Goal: Task Accomplishment & Management: Use online tool/utility

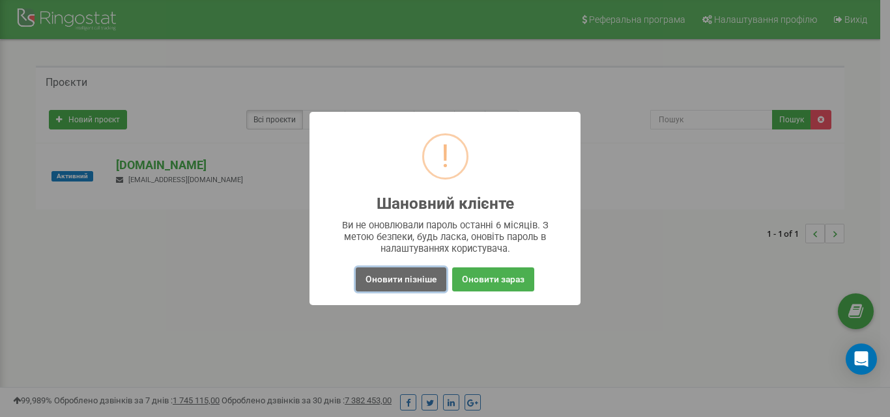
click at [395, 283] on button "Оновити пізніше" at bounding box center [401, 280] width 91 height 24
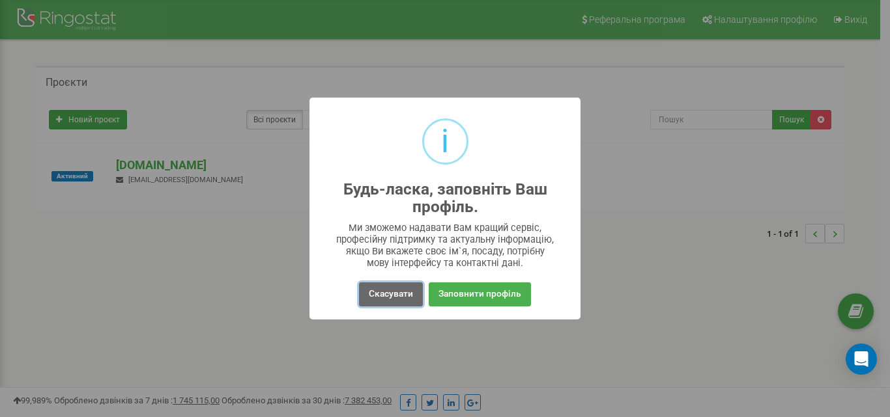
click at [394, 306] on button "Скасувати" at bounding box center [391, 295] width 64 height 24
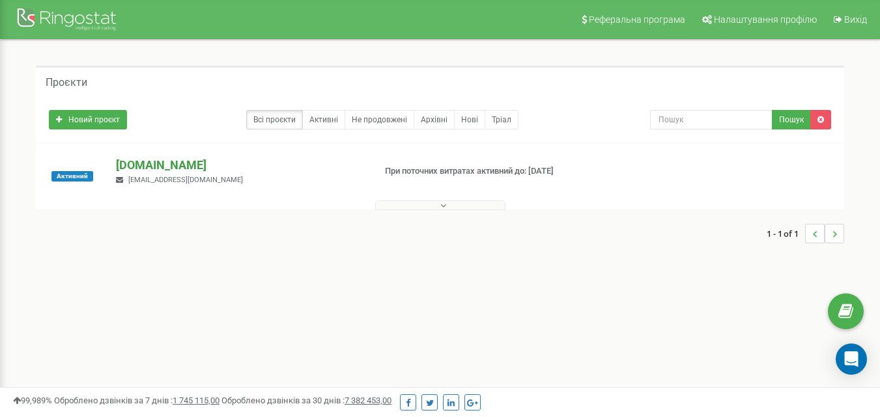
click at [162, 165] on p "[DOMAIN_NAME]" at bounding box center [239, 165] width 247 height 17
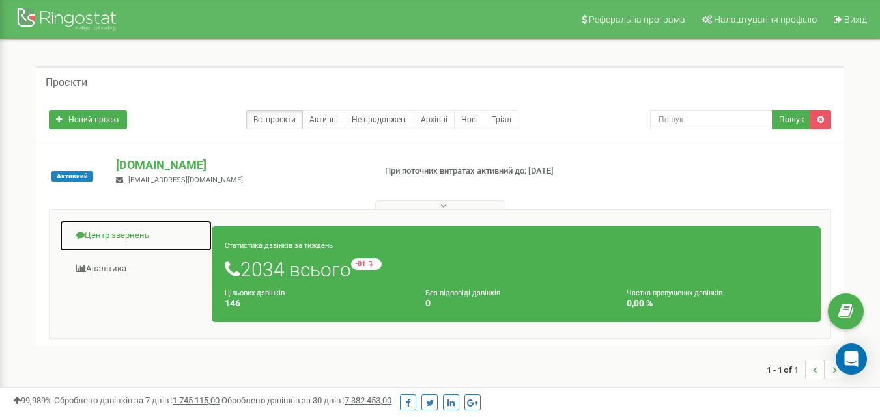
click at [139, 233] on link "Центр звернень" at bounding box center [135, 236] width 153 height 32
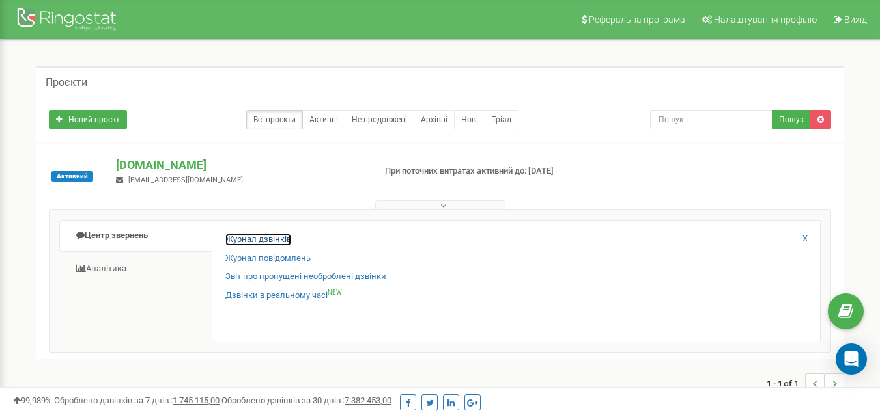
click at [285, 238] on link "Журнал дзвінків" at bounding box center [258, 240] width 66 height 12
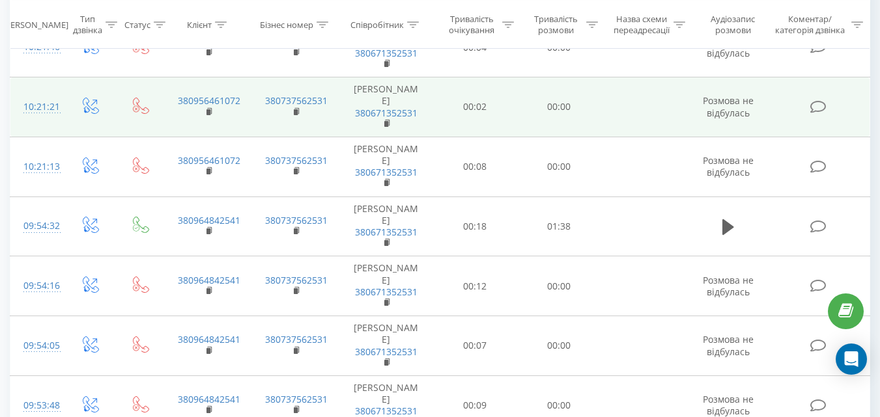
scroll to position [195, 0]
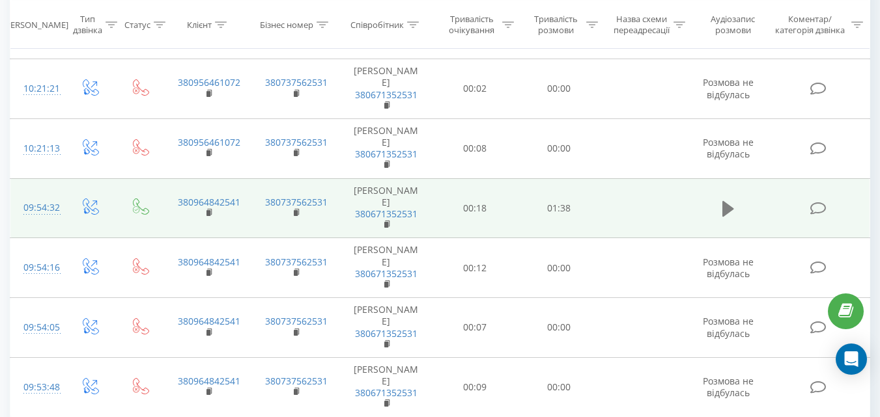
click at [722, 218] on icon at bounding box center [728, 209] width 12 height 18
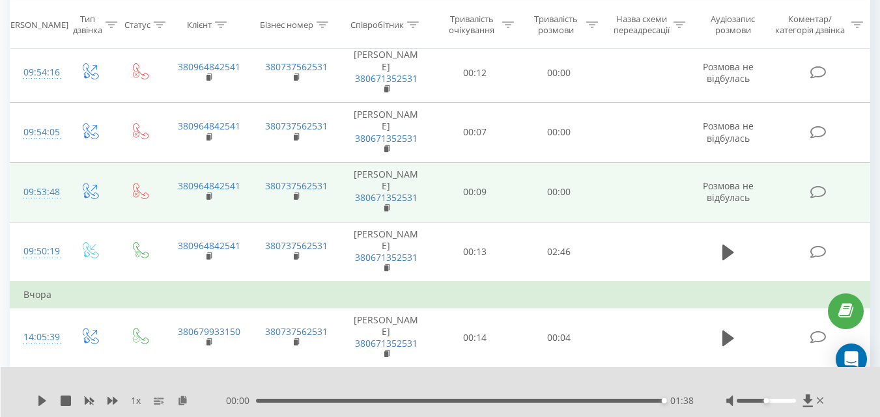
scroll to position [456, 0]
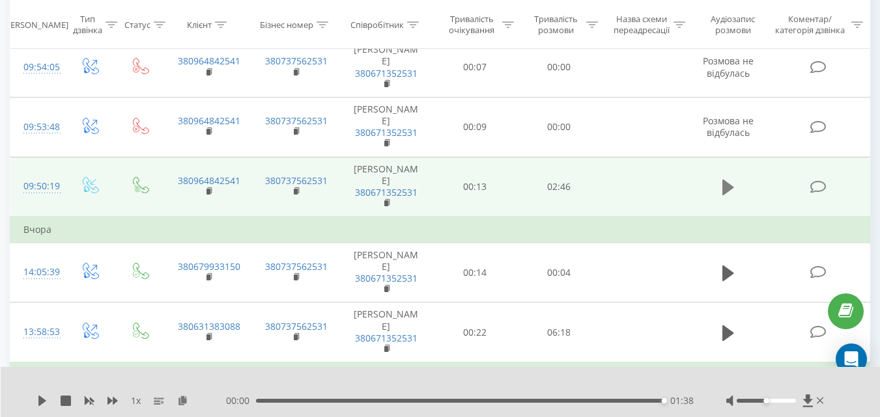
click at [731, 195] on icon at bounding box center [728, 188] width 12 height 16
drag, startPoint x: 337, startPoint y: 272, endPoint x: 316, endPoint y: 265, distance: 21.2
click at [316, 217] on td "380737562531" at bounding box center [295, 187] width 87 height 60
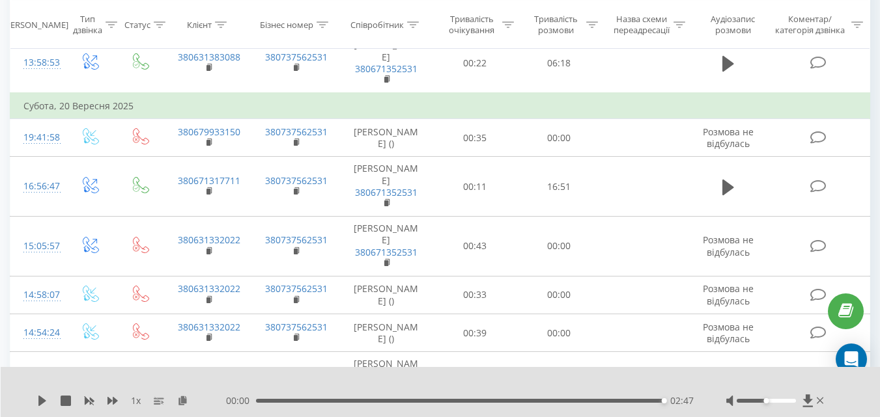
scroll to position [847, 0]
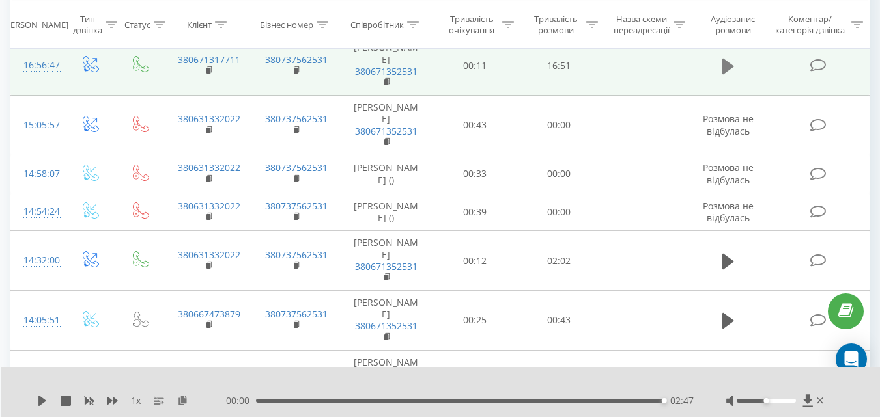
click at [733, 76] on icon at bounding box center [728, 66] width 12 height 18
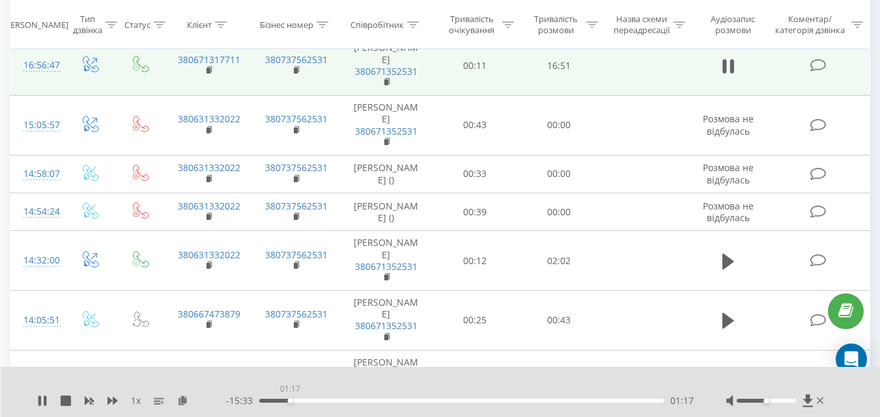
click at [290, 402] on div "01:17" at bounding box center [461, 401] width 404 height 4
click at [327, 401] on div "01:22" at bounding box center [461, 401] width 404 height 4
click at [744, 96] on td at bounding box center [728, 66] width 81 height 60
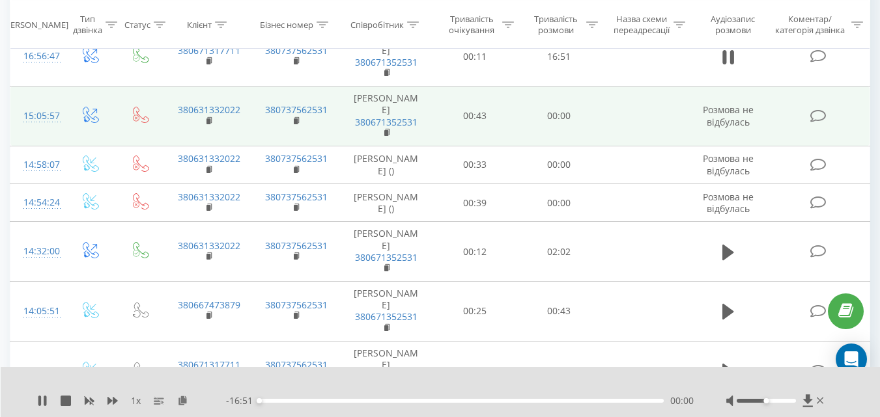
scroll to position [977, 0]
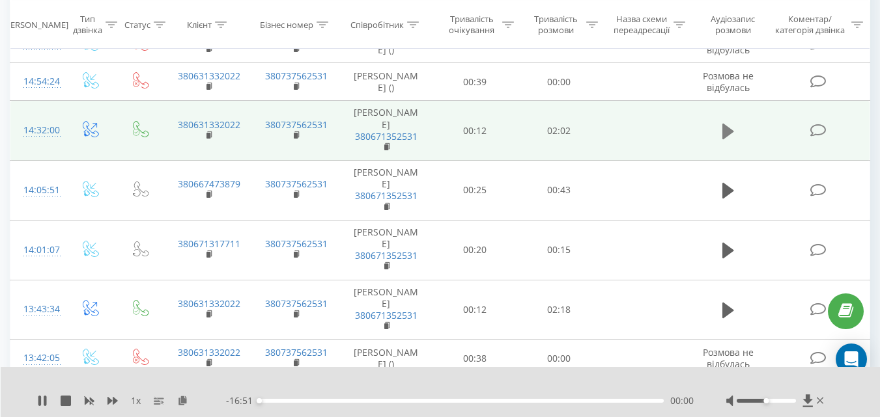
click at [731, 139] on icon at bounding box center [728, 131] width 12 height 16
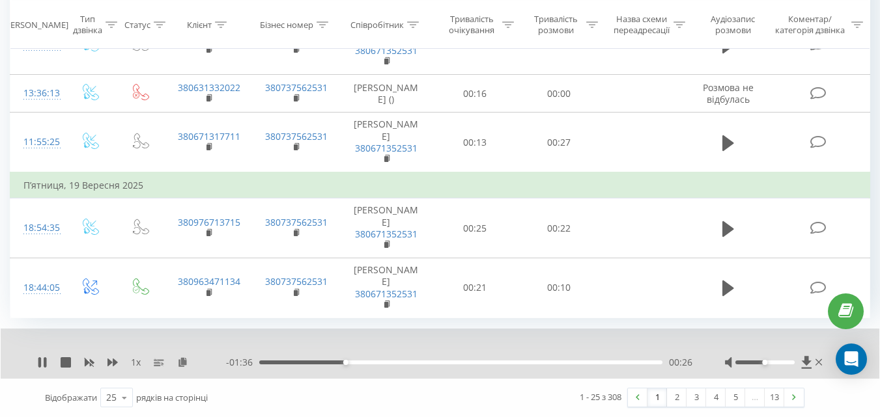
scroll to position [1627, 0]
click at [676, 399] on link "2" at bounding box center [677, 398] width 20 height 18
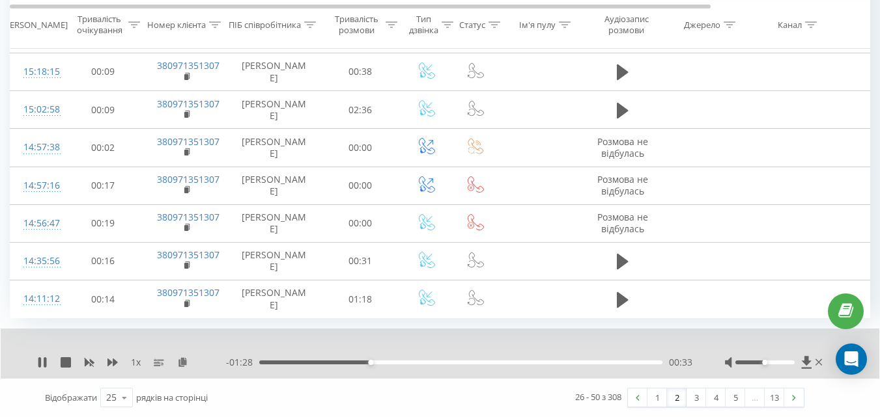
scroll to position [1101, 0]
click at [656, 394] on link "1" at bounding box center [657, 398] width 20 height 18
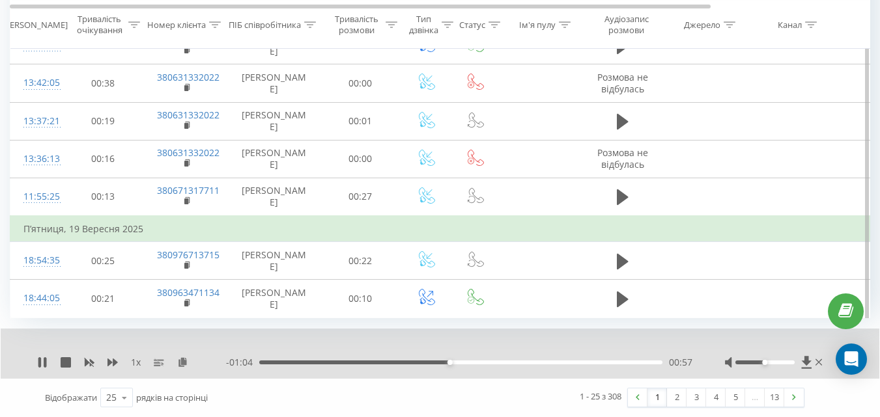
scroll to position [1153, 0]
click at [675, 399] on link "2" at bounding box center [677, 398] width 20 height 18
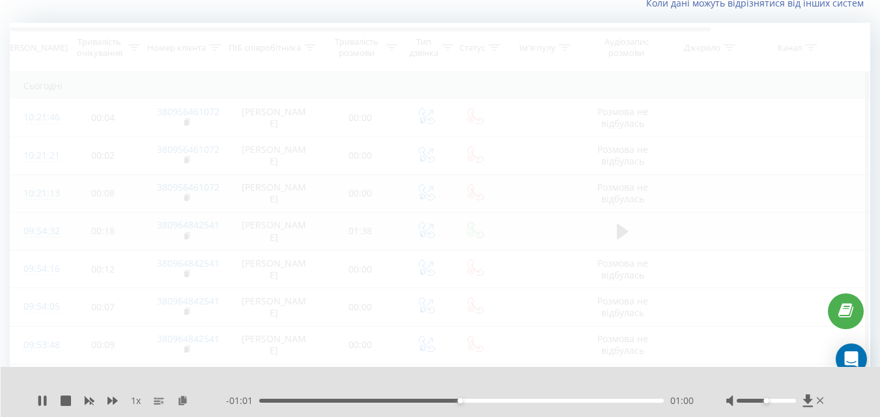
scroll to position [86, 0]
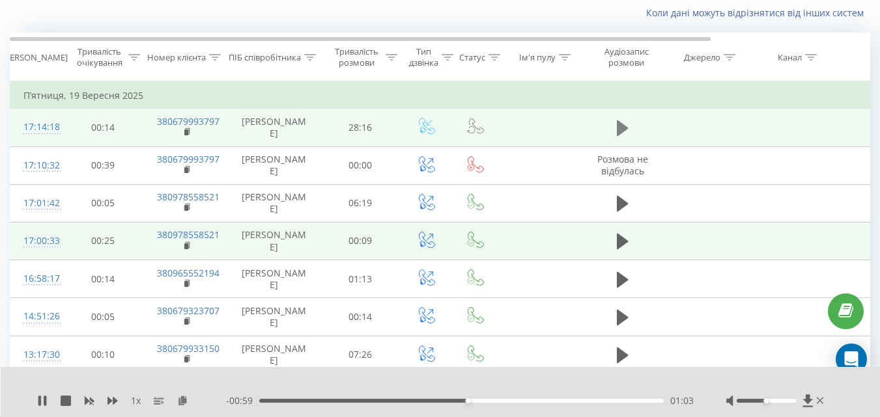
click at [621, 132] on icon at bounding box center [623, 128] width 12 height 16
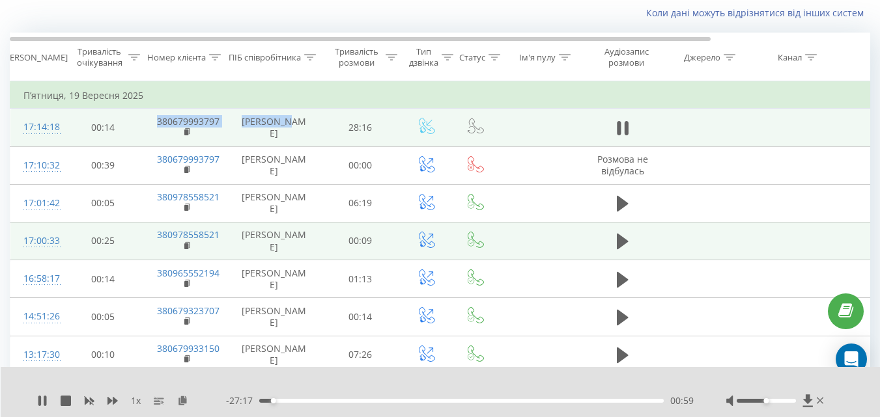
drag, startPoint x: 231, startPoint y: 130, endPoint x: 157, endPoint y: 124, distance: 73.8
click at [157, 124] on tr "17:14:18 00:14 380679993797 [PERSON_NAME] 28:16" at bounding box center [537, 128] width 1055 height 38
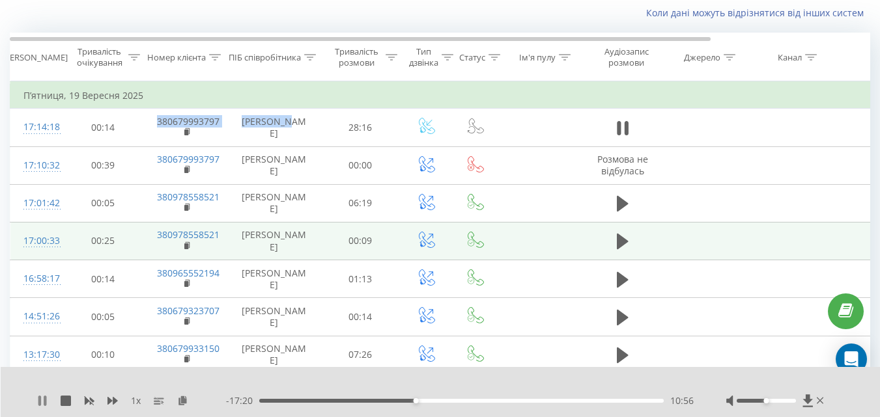
click at [39, 403] on icon at bounding box center [39, 401] width 3 height 10
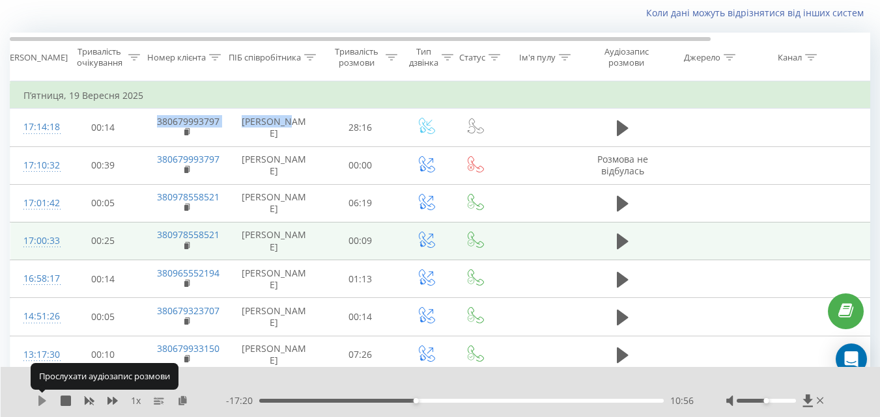
click at [40, 402] on icon at bounding box center [42, 401] width 8 height 10
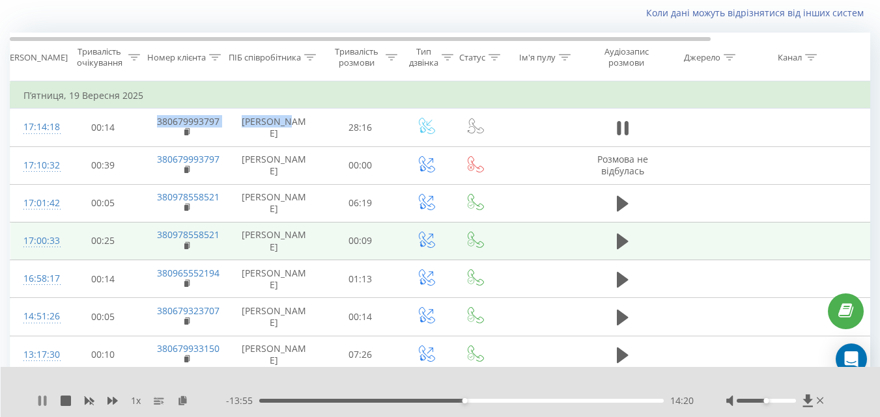
click at [39, 402] on icon at bounding box center [42, 401] width 10 height 10
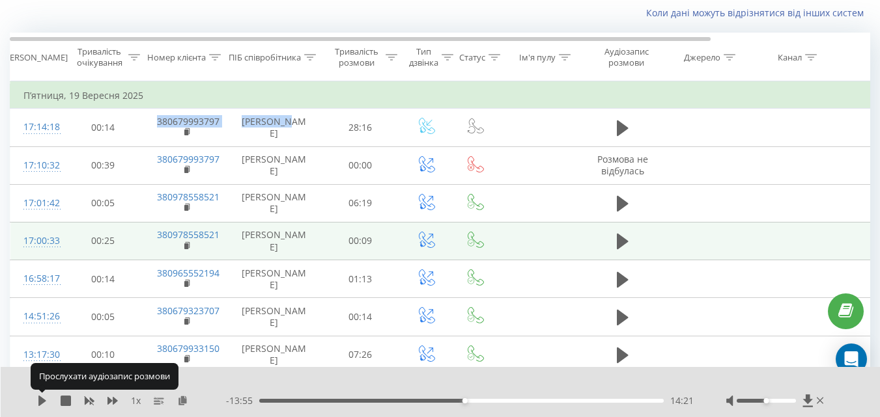
click at [39, 402] on icon at bounding box center [42, 401] width 8 height 10
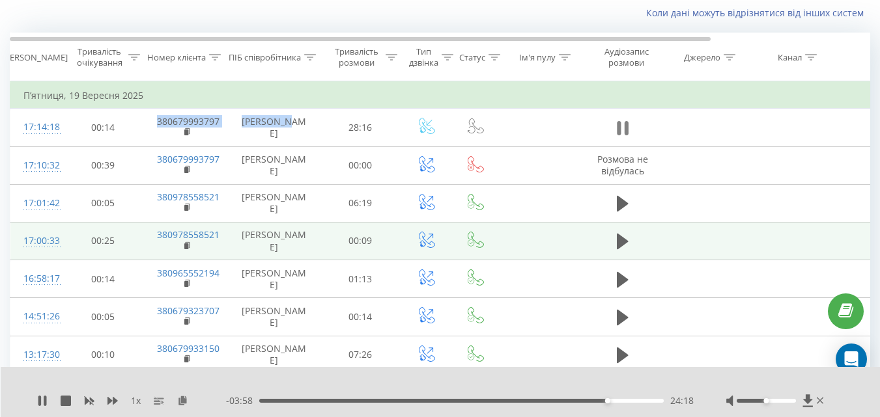
click at [623, 131] on icon at bounding box center [623, 128] width 12 height 18
click at [40, 401] on icon at bounding box center [42, 401] width 8 height 10
